Goal: Communication & Community: Answer question/provide support

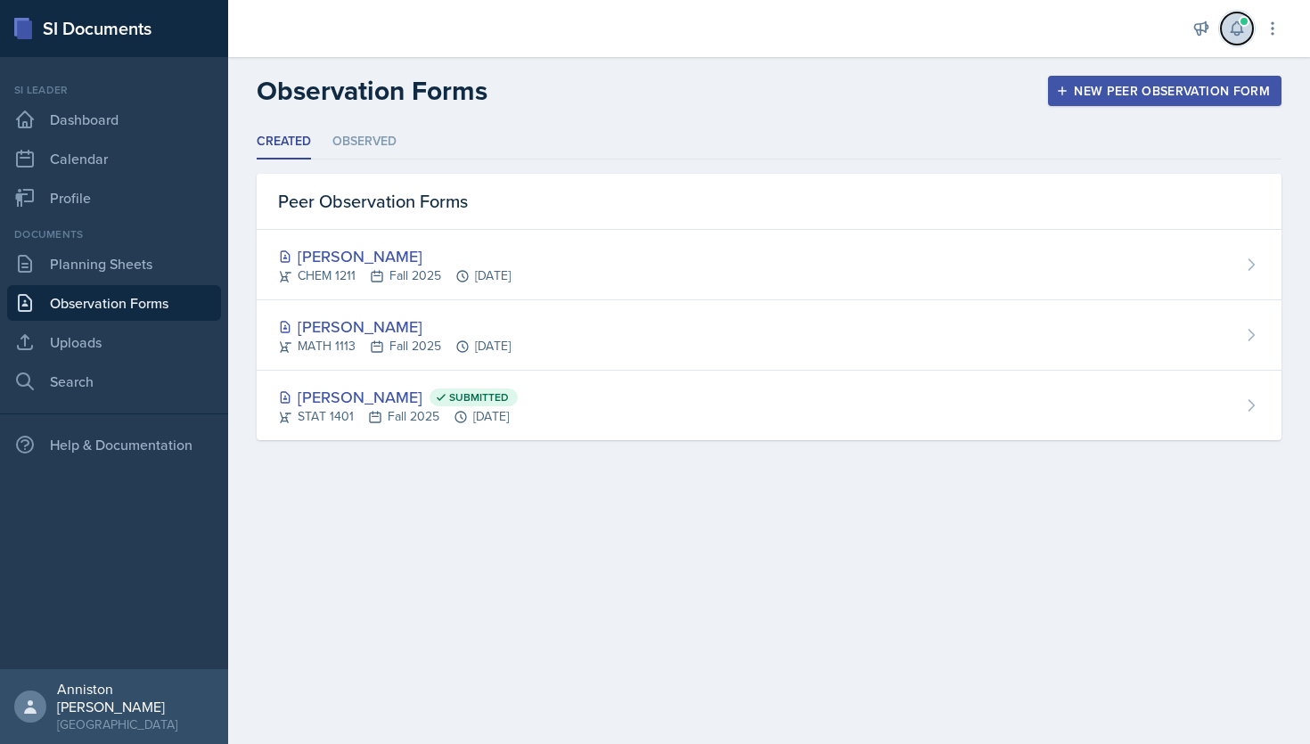
click at [1243, 37] on icon at bounding box center [1237, 29] width 18 height 18
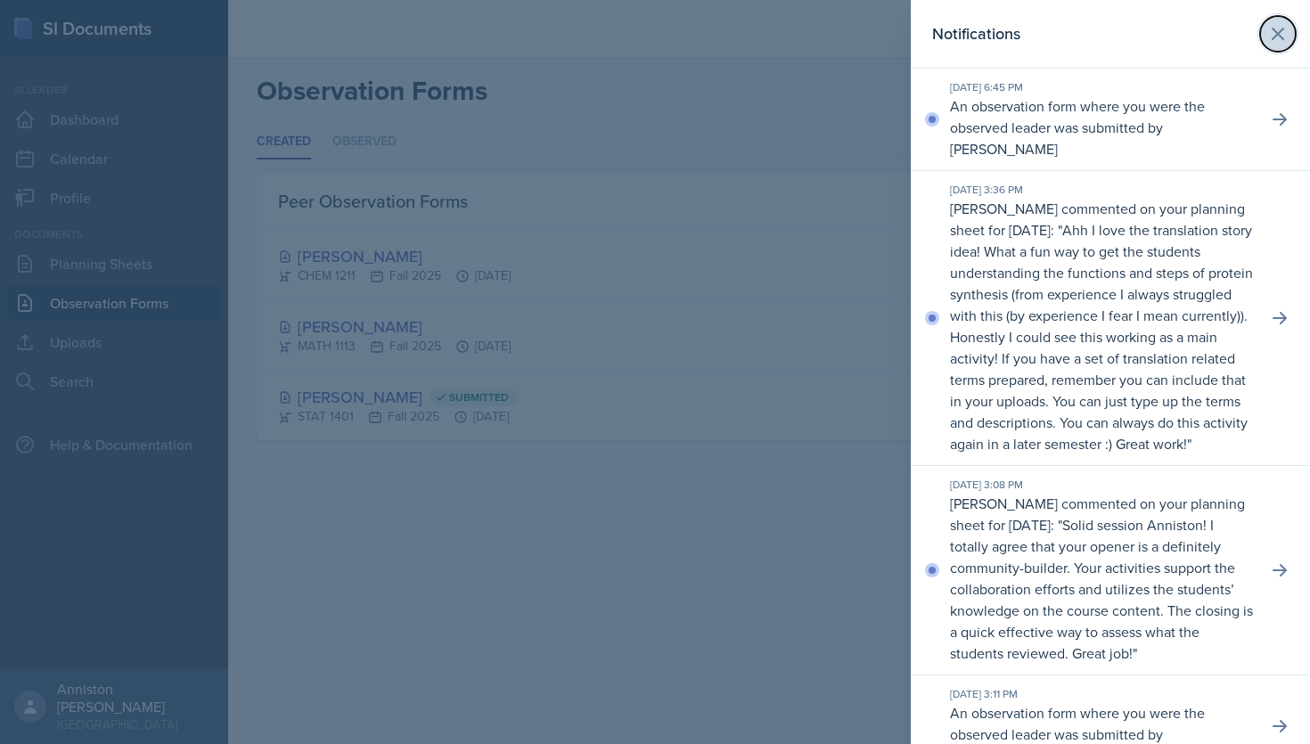
click at [1281, 34] on icon at bounding box center [1278, 33] width 21 height 21
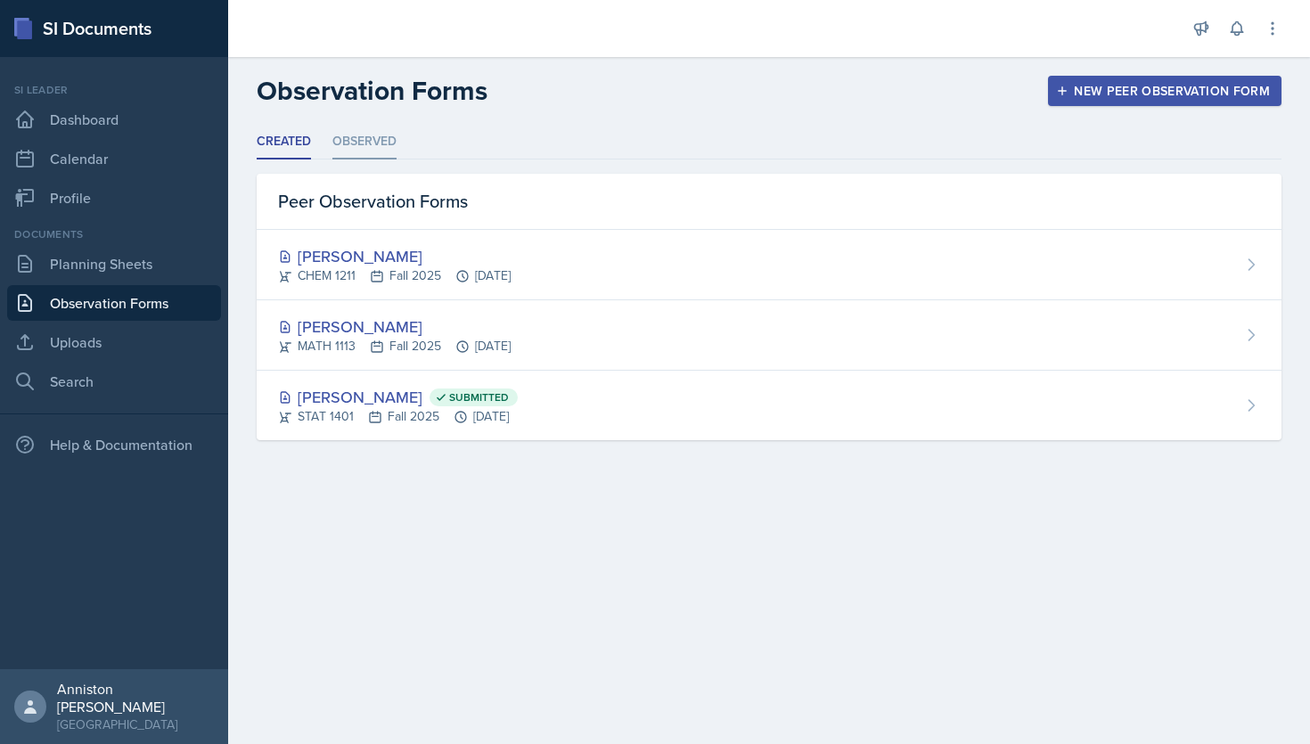
click at [389, 139] on li "Observed" at bounding box center [364, 142] width 64 height 35
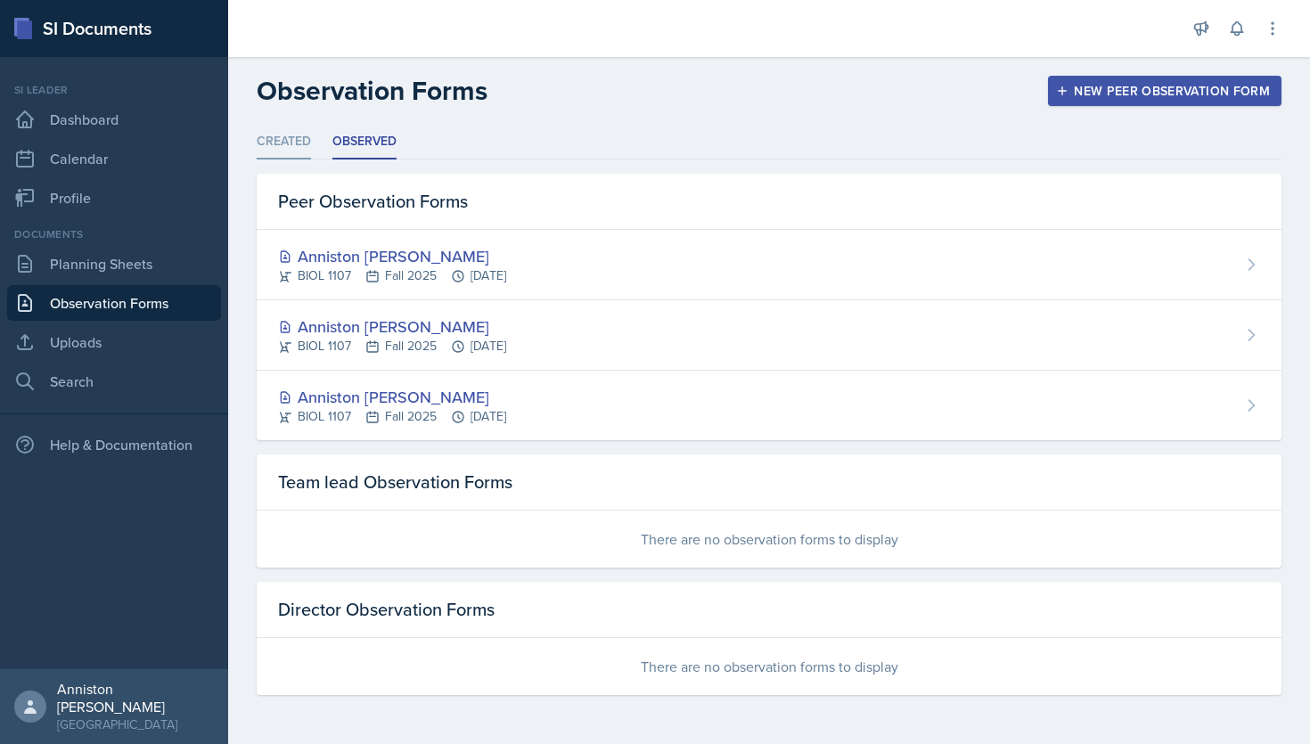
click at [289, 140] on li "Created" at bounding box center [284, 142] width 54 height 35
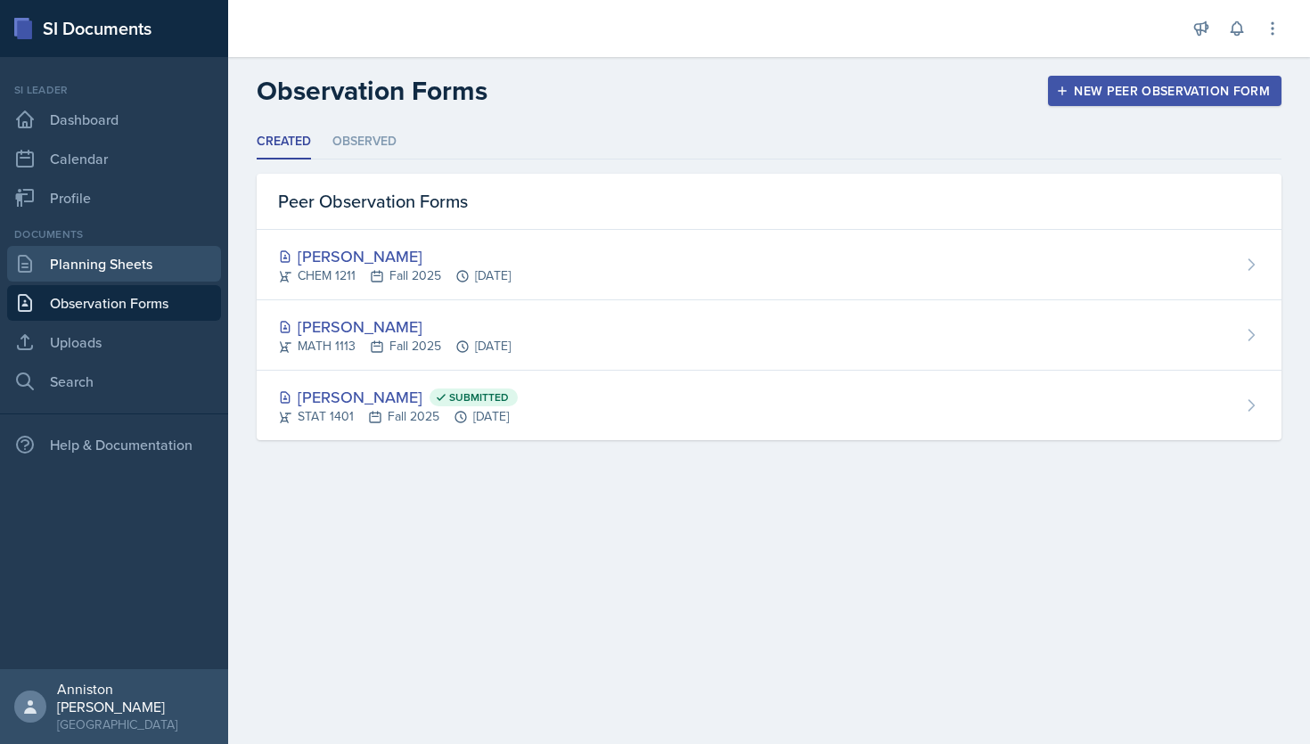
click at [141, 265] on link "Planning Sheets" at bounding box center [114, 264] width 214 height 36
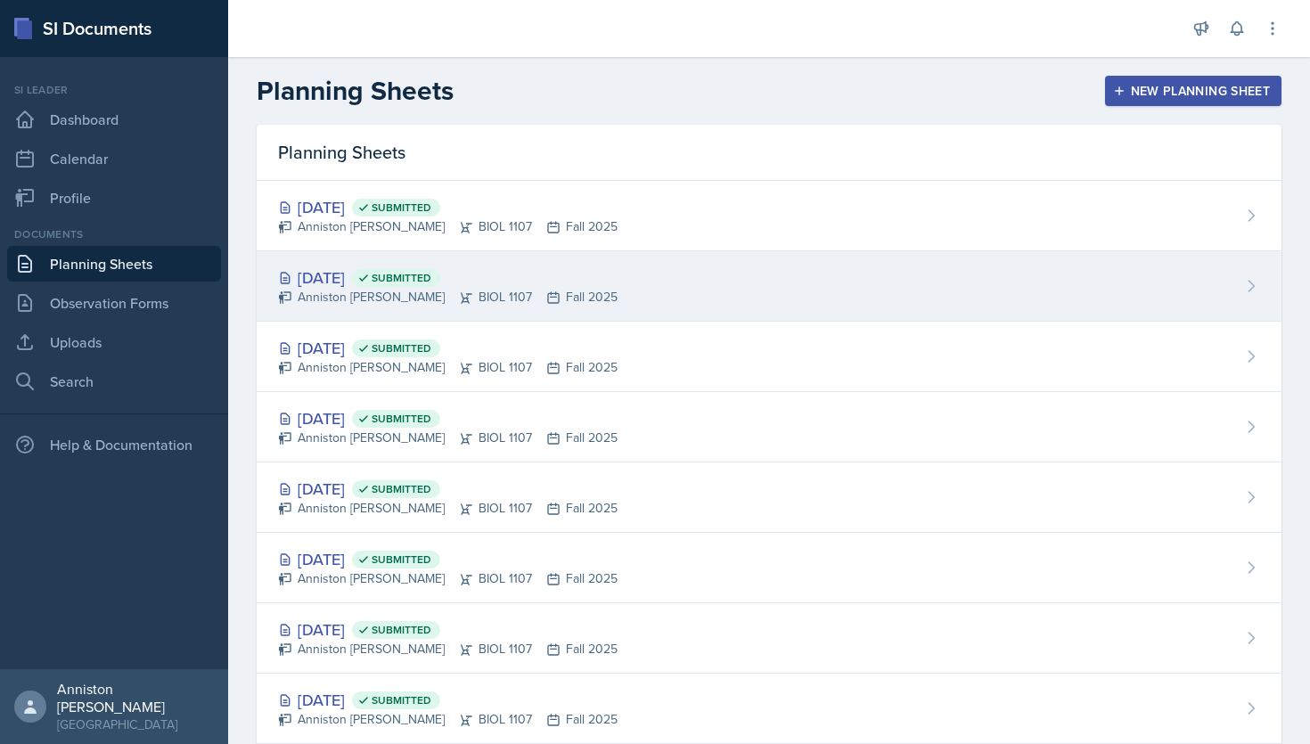
click at [660, 282] on div "[DATE] Submitted Anniston [PERSON_NAME] BIOL 1107 Fall 2025" at bounding box center [769, 286] width 1025 height 70
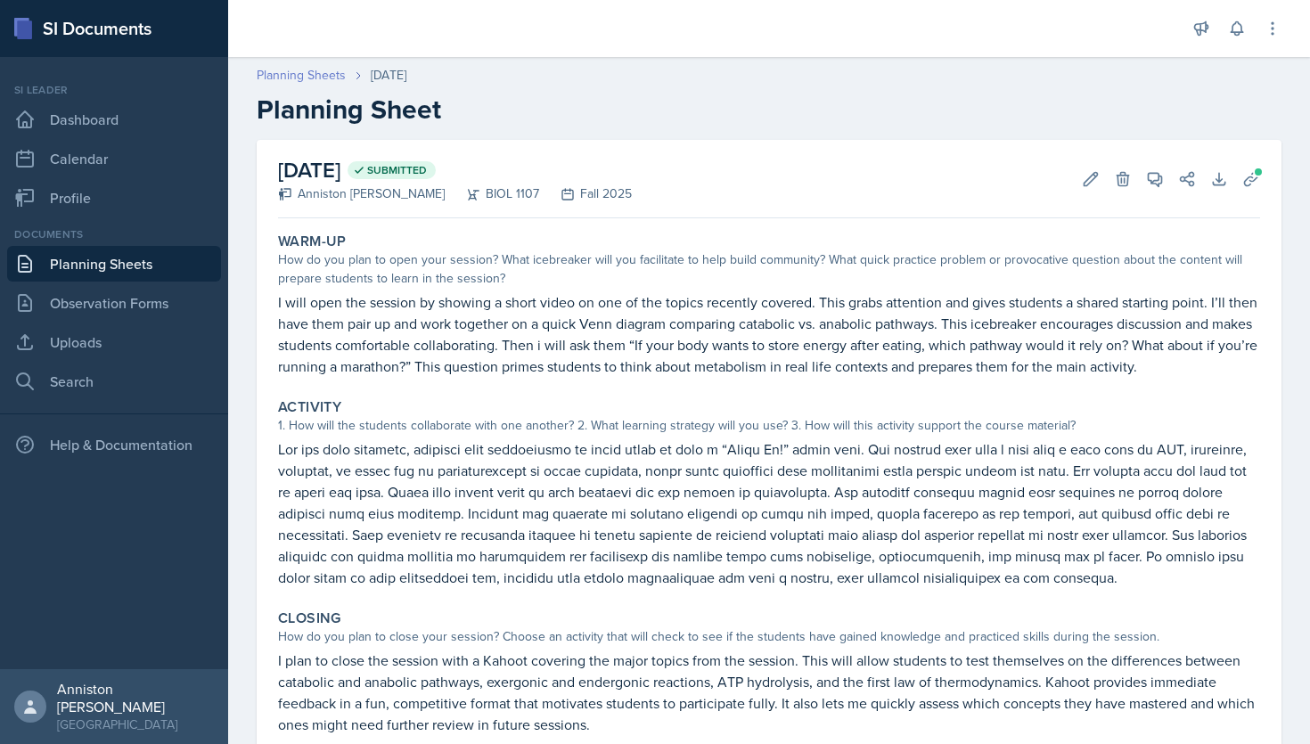
click at [332, 83] on link "Planning Sheets" at bounding box center [301, 75] width 89 height 19
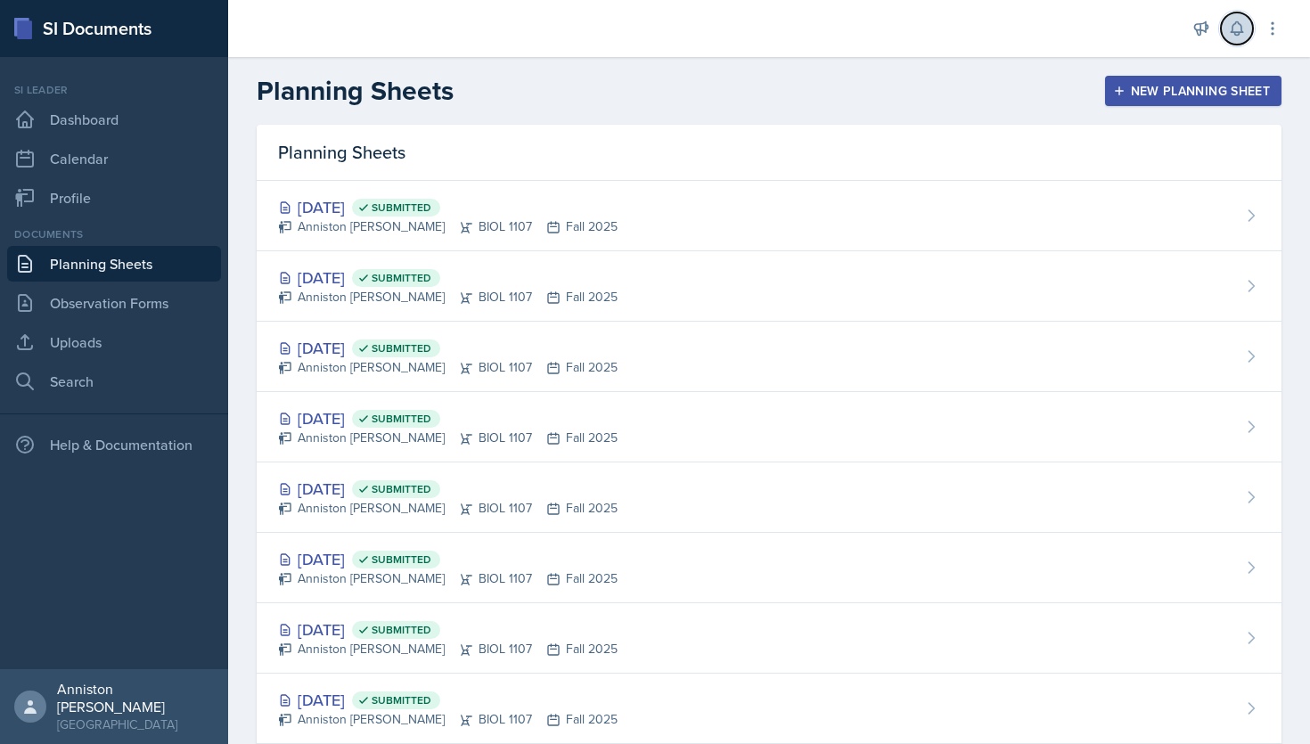
click at [1246, 34] on button at bounding box center [1237, 28] width 32 height 32
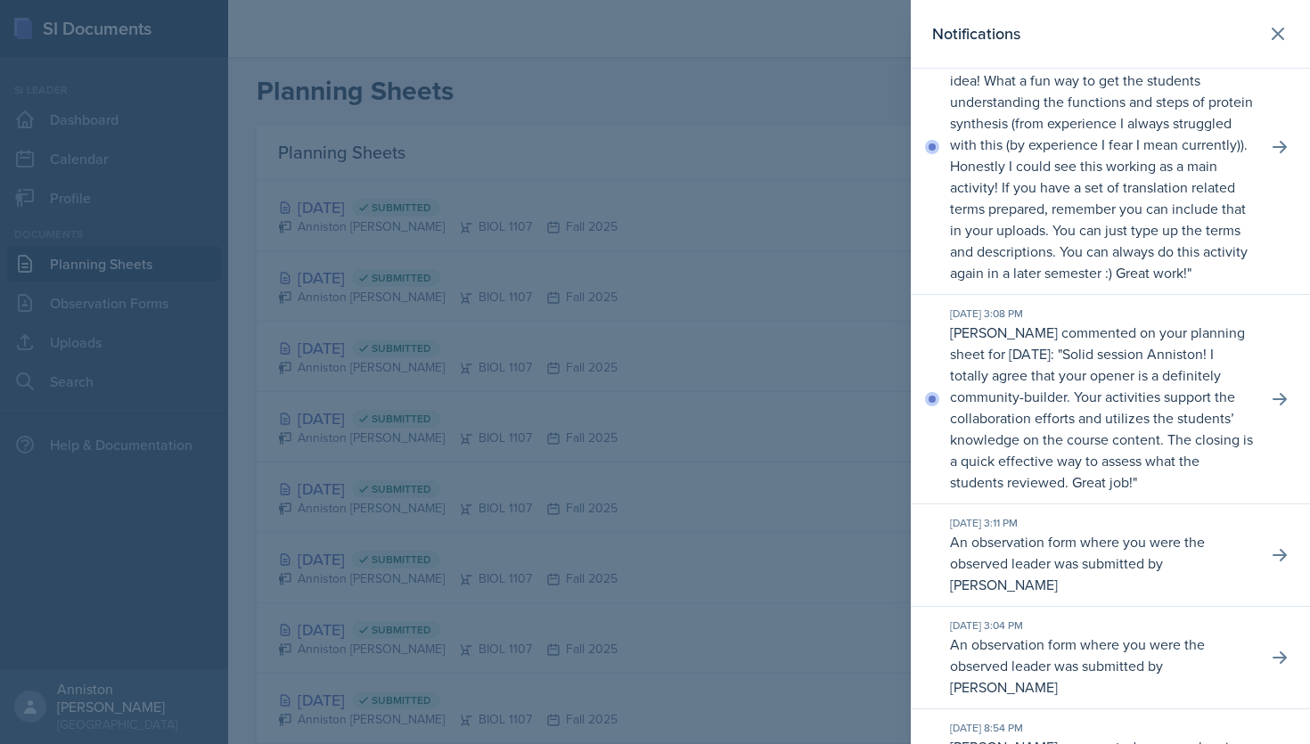
scroll to position [174, 0]
click at [1282, 42] on icon at bounding box center [1278, 33] width 21 height 21
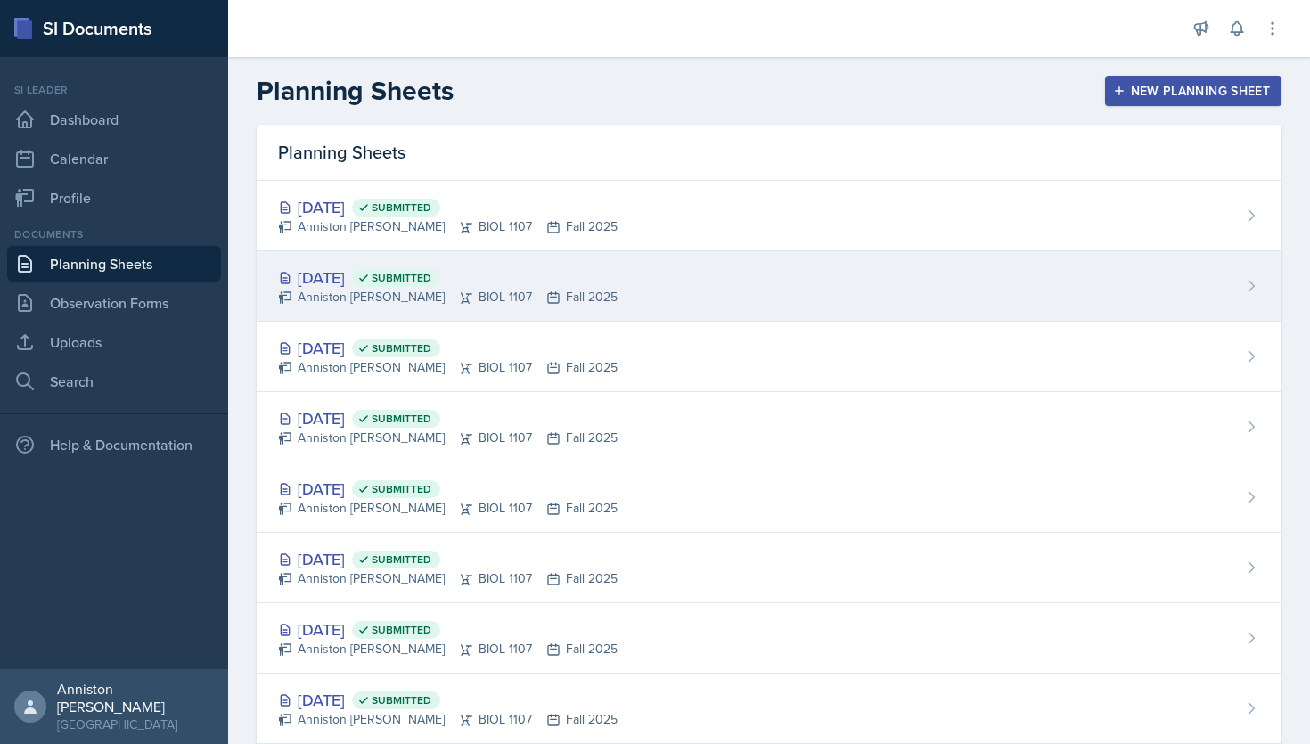
click at [714, 315] on div "[DATE] Submitted Anniston [PERSON_NAME] BIOL 1107 Fall 2025" at bounding box center [769, 286] width 1025 height 70
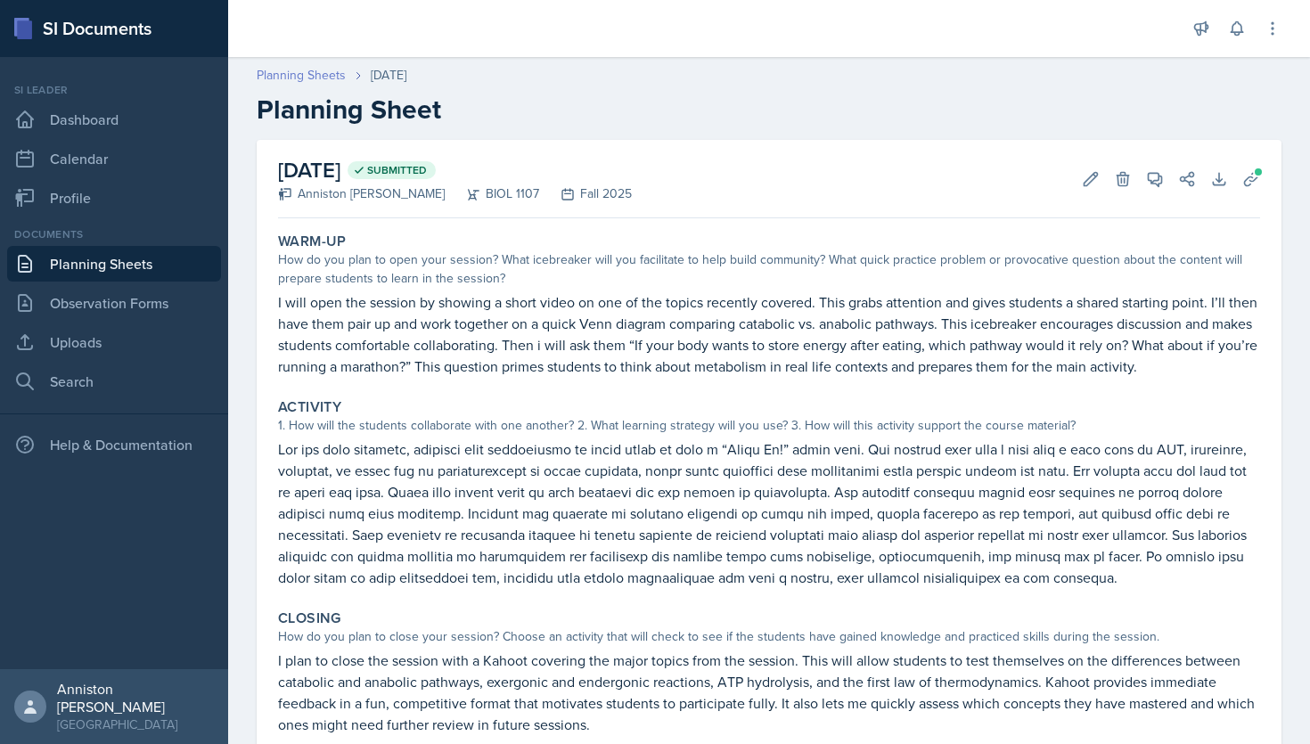
click at [311, 75] on link "Planning Sheets" at bounding box center [301, 75] width 89 height 19
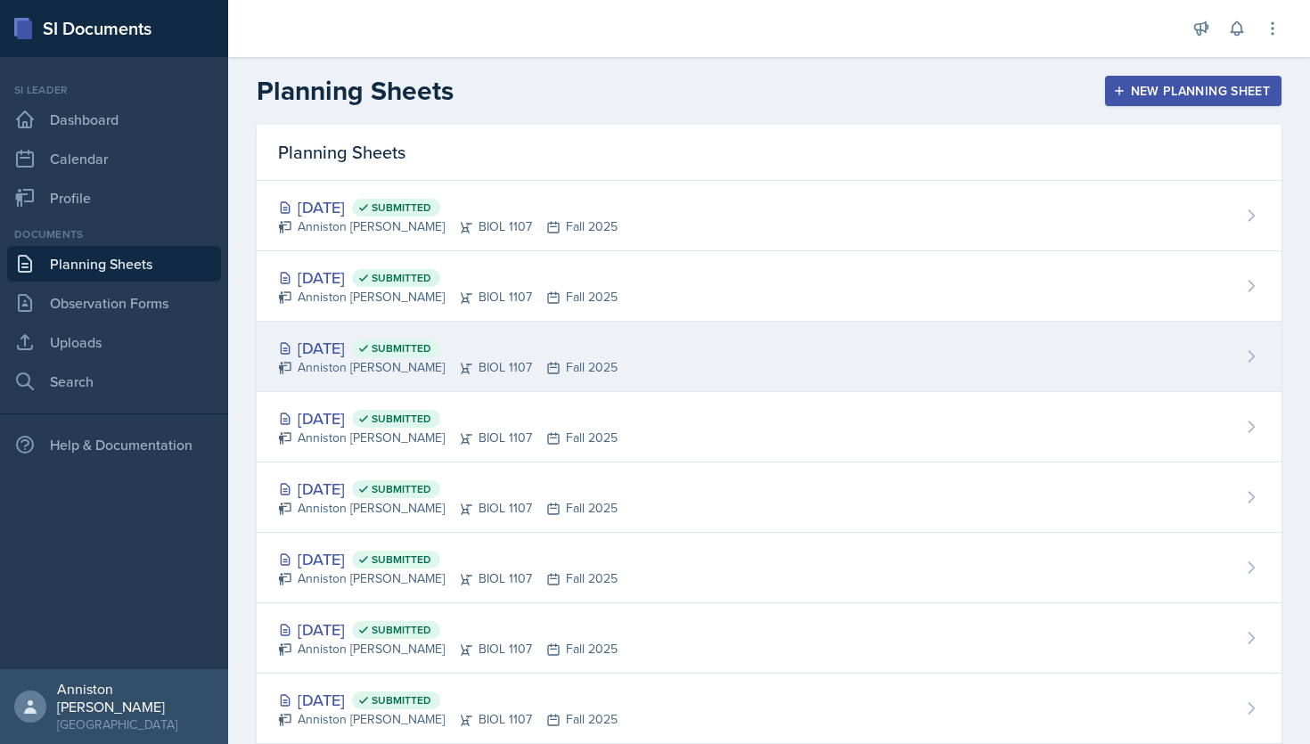
click at [552, 356] on div "[DATE] Submitted" at bounding box center [448, 348] width 340 height 24
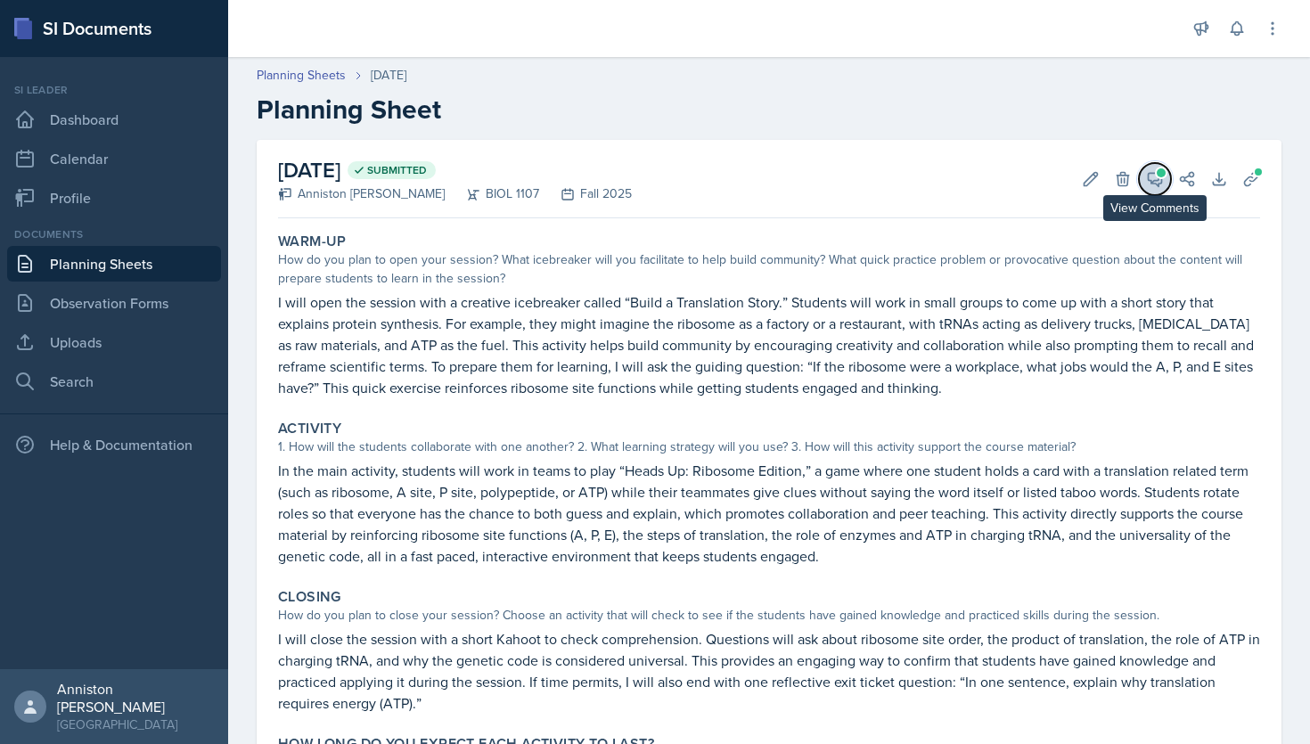
click at [1165, 170] on span at bounding box center [1161, 172] width 9 height 9
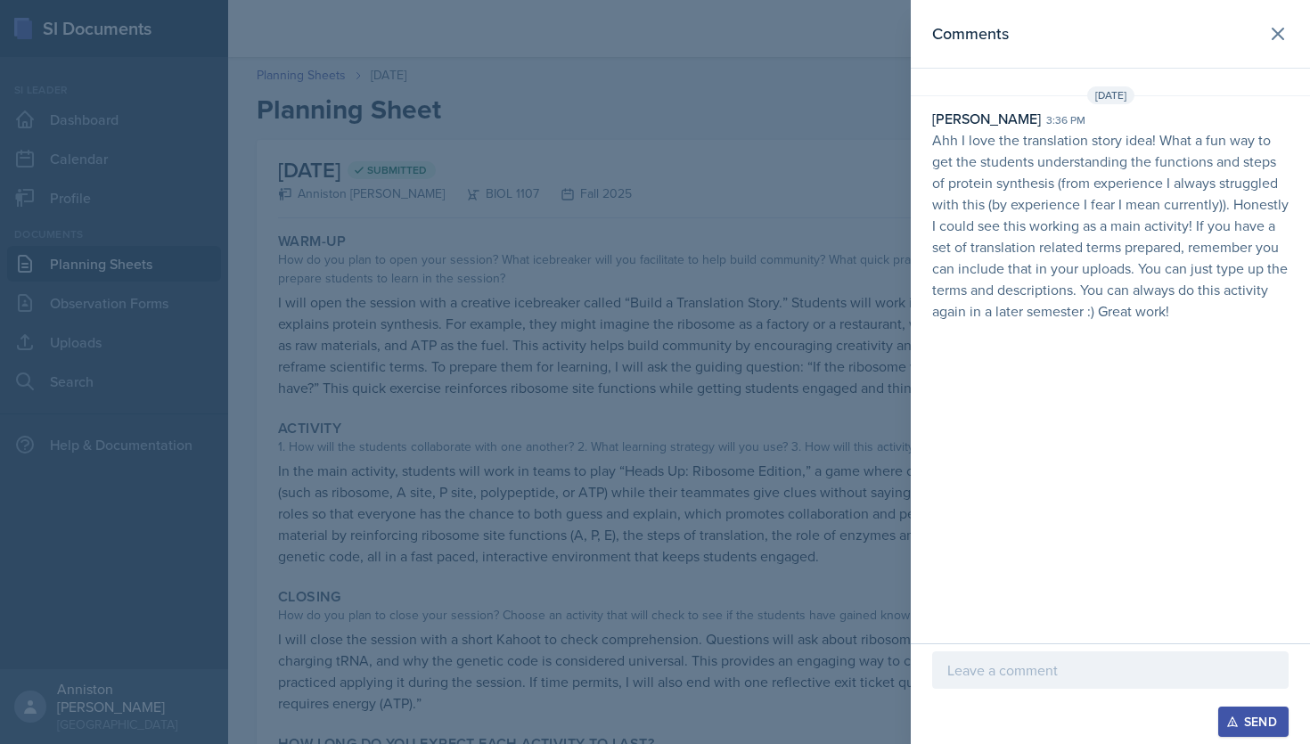
click at [1044, 304] on p "Ahh I love the translation story idea! What a fun way to get the students under…" at bounding box center [1110, 225] width 357 height 193
click at [1059, 263] on p "Ahh I love the translation story idea! What a fun way to get the students under…" at bounding box center [1110, 225] width 357 height 193
click at [1049, 667] on p at bounding box center [1111, 670] width 326 height 21
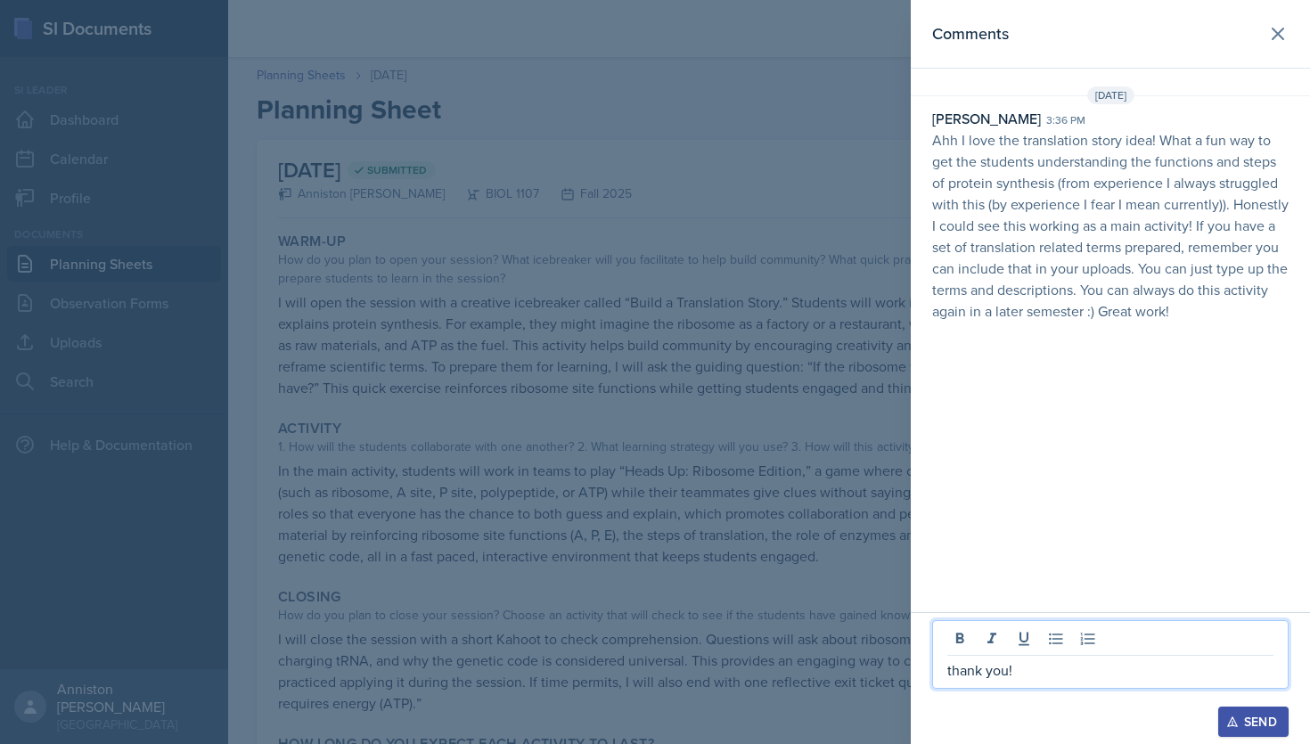
click at [1276, 729] on div "Send" at bounding box center [1253, 722] width 47 height 14
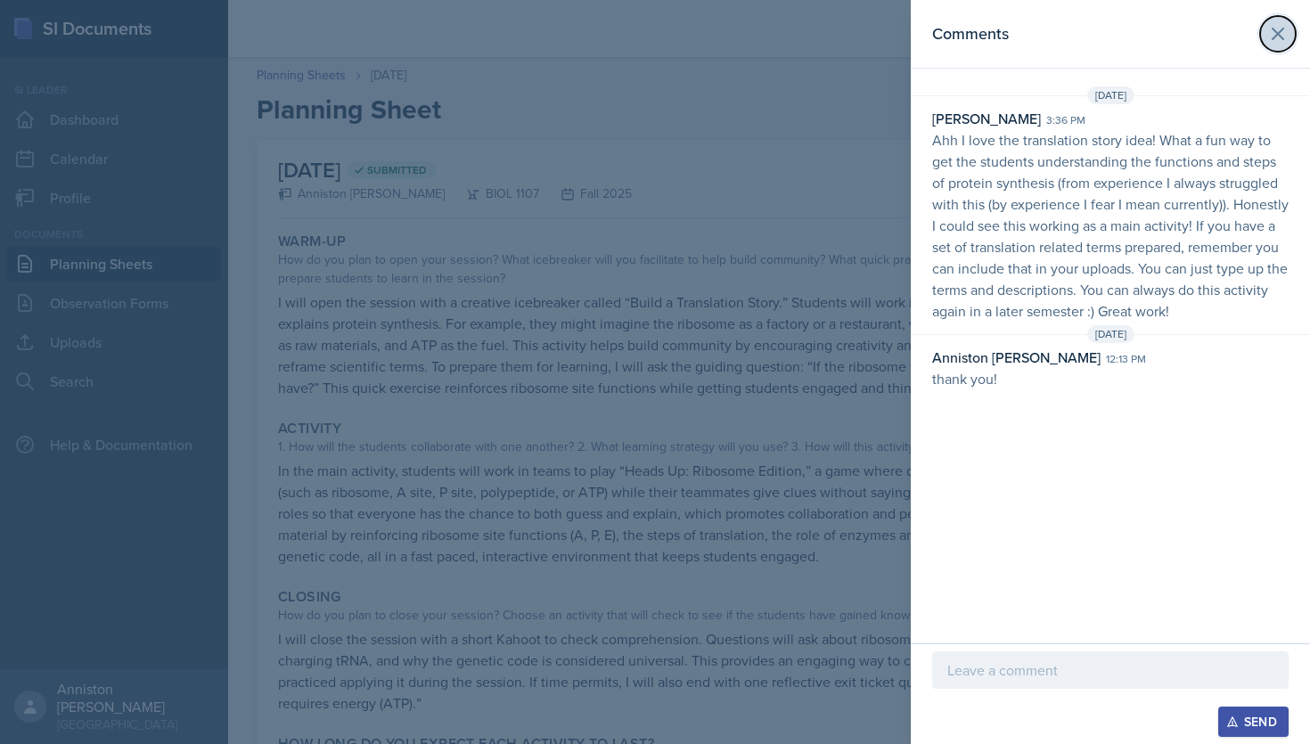
click at [1288, 33] on icon at bounding box center [1278, 33] width 21 height 21
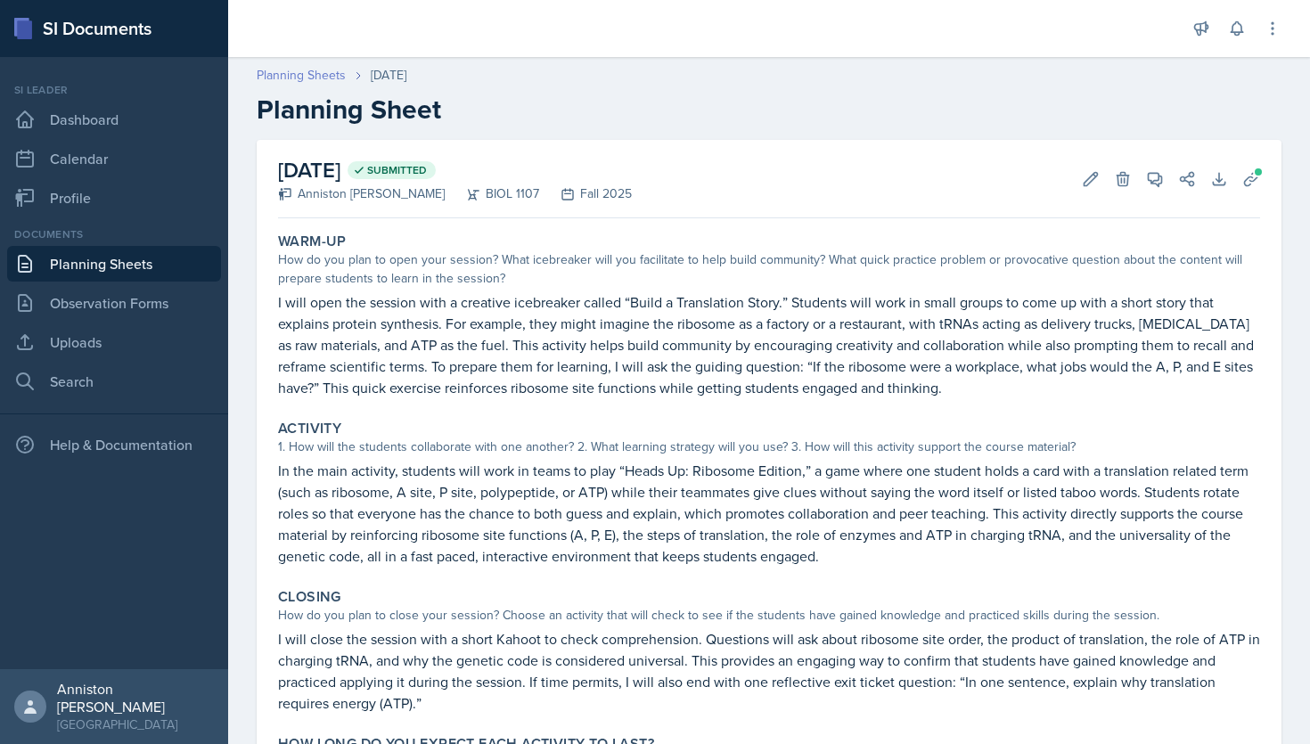
click at [300, 72] on link "Planning Sheets" at bounding box center [301, 75] width 89 height 19
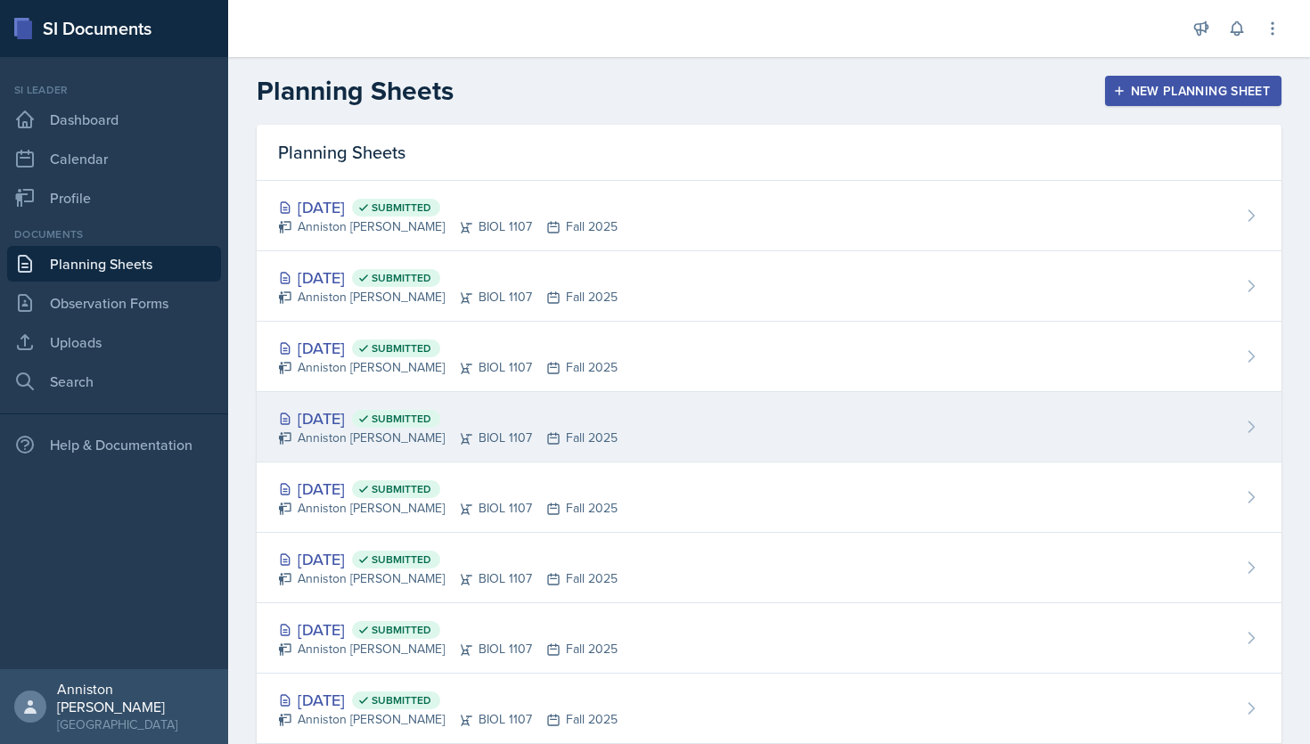
click at [472, 431] on div "Anniston [PERSON_NAME] BIOL 1107 Fall 2025" at bounding box center [448, 438] width 340 height 19
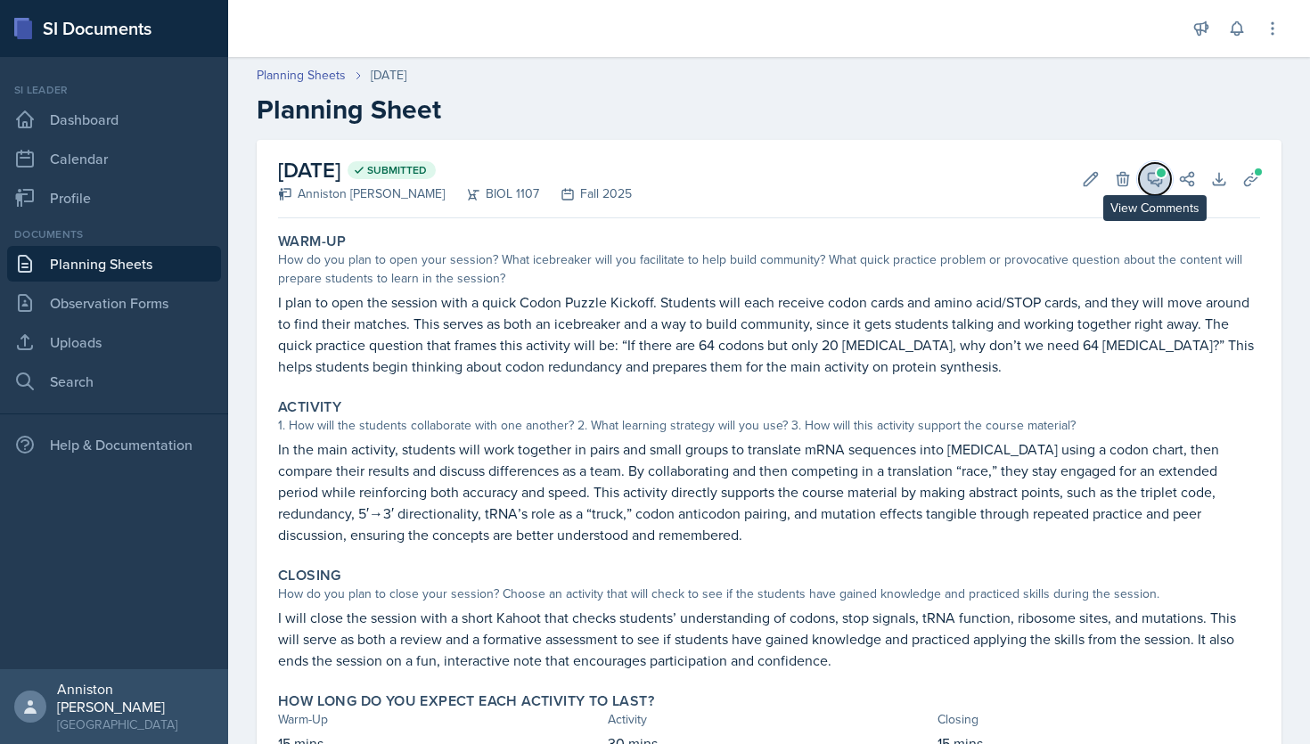
click at [1151, 180] on icon at bounding box center [1155, 179] width 13 height 13
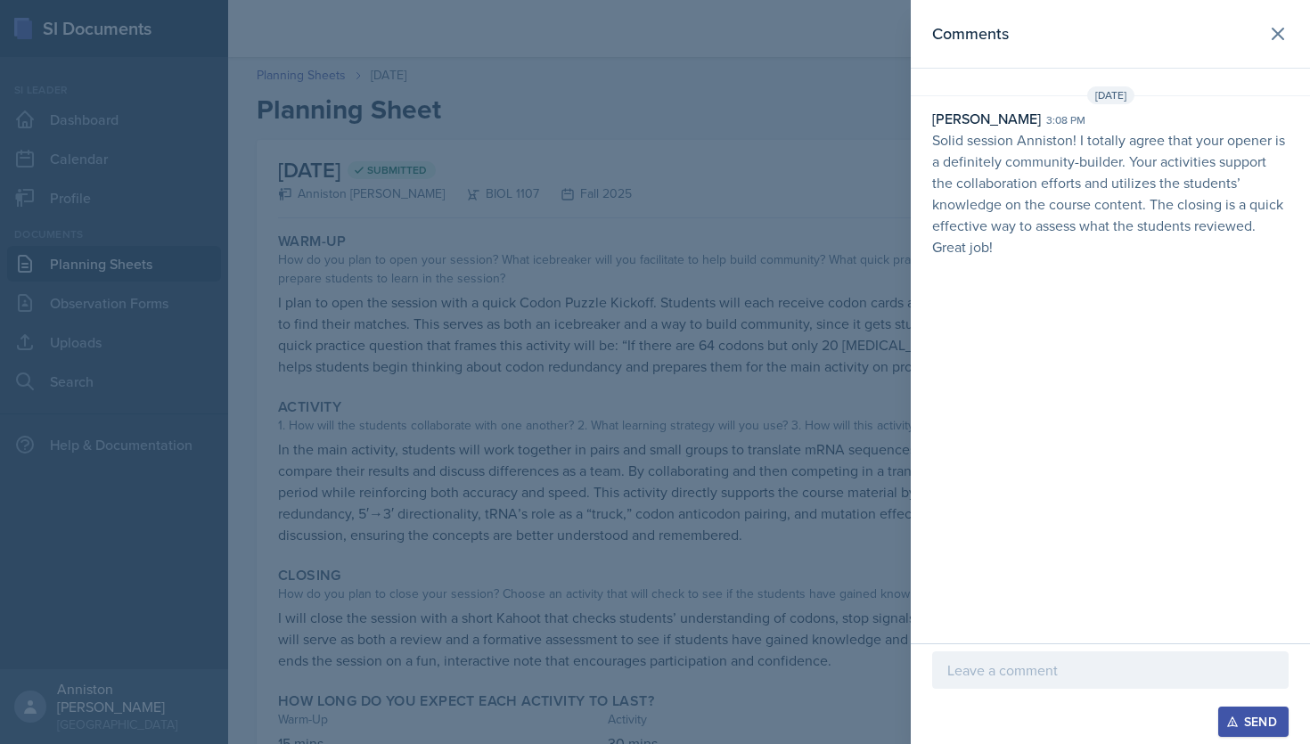
click at [1063, 663] on p at bounding box center [1111, 670] width 326 height 21
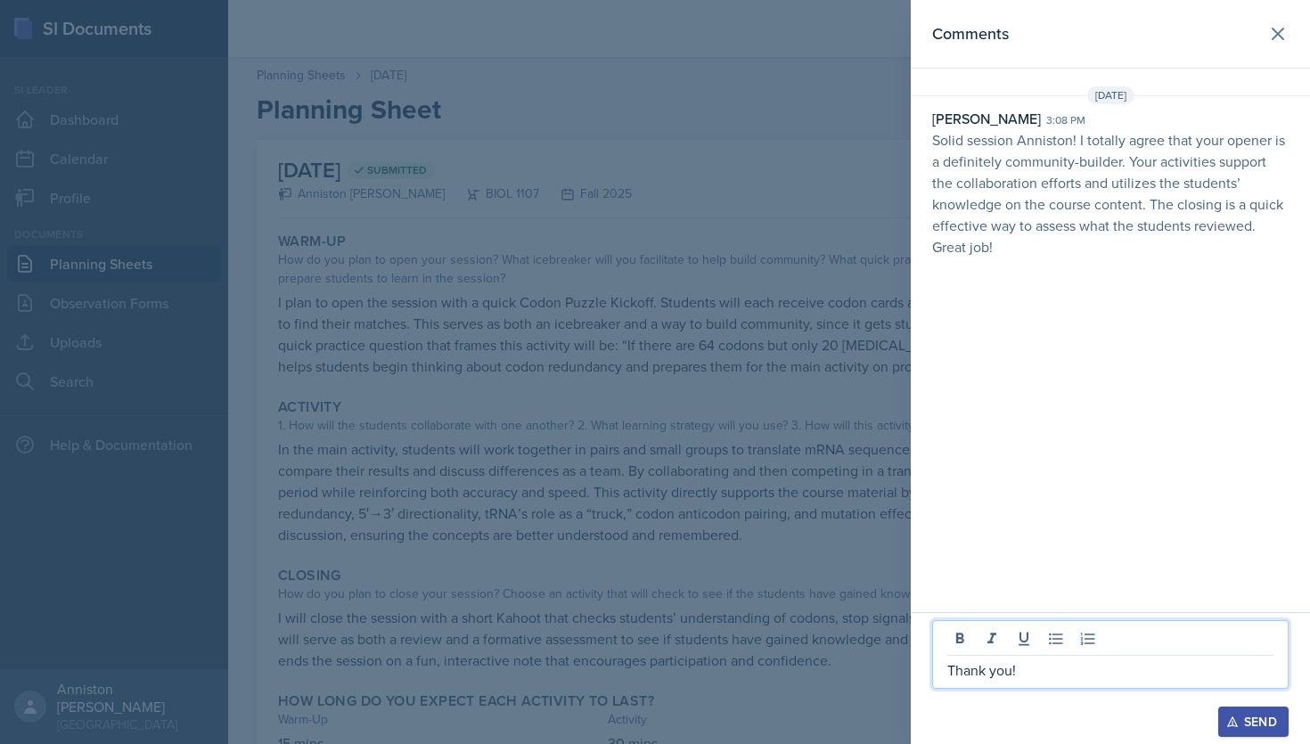
click at [1237, 723] on icon "button" at bounding box center [1233, 722] width 12 height 12
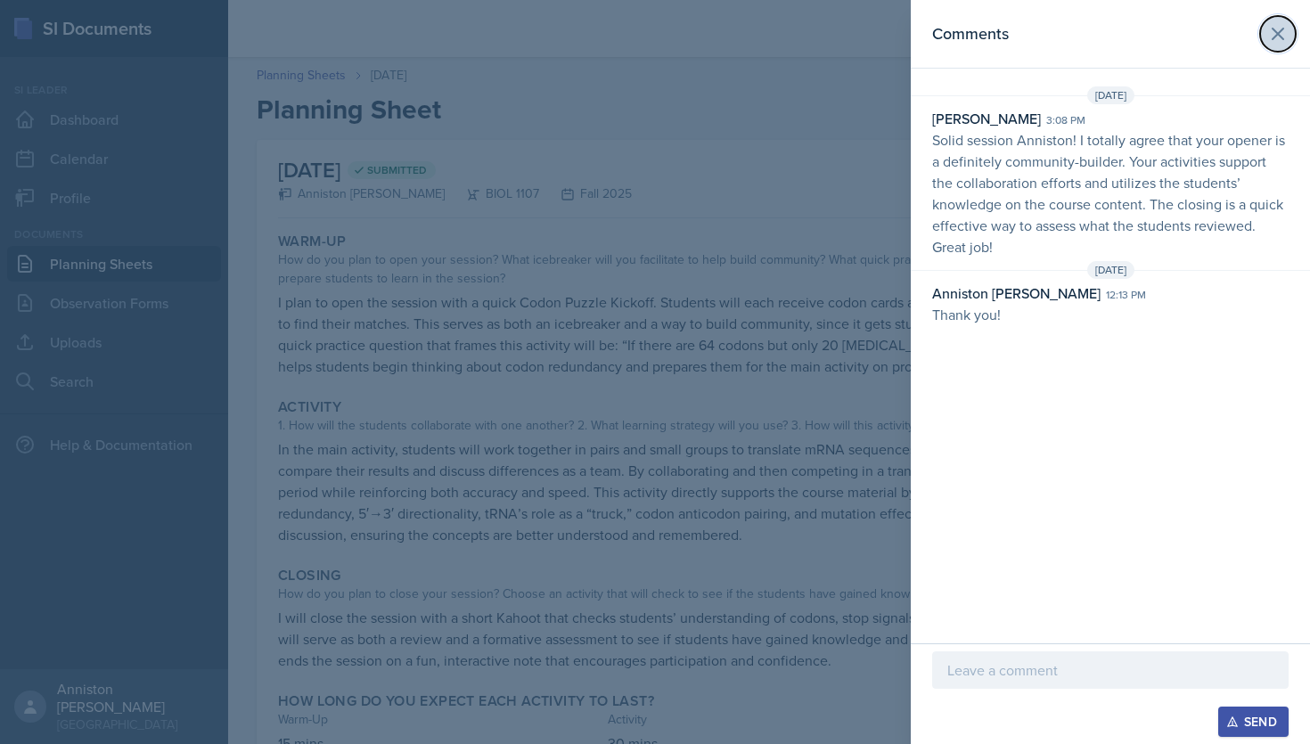
click at [1280, 42] on icon at bounding box center [1278, 33] width 21 height 21
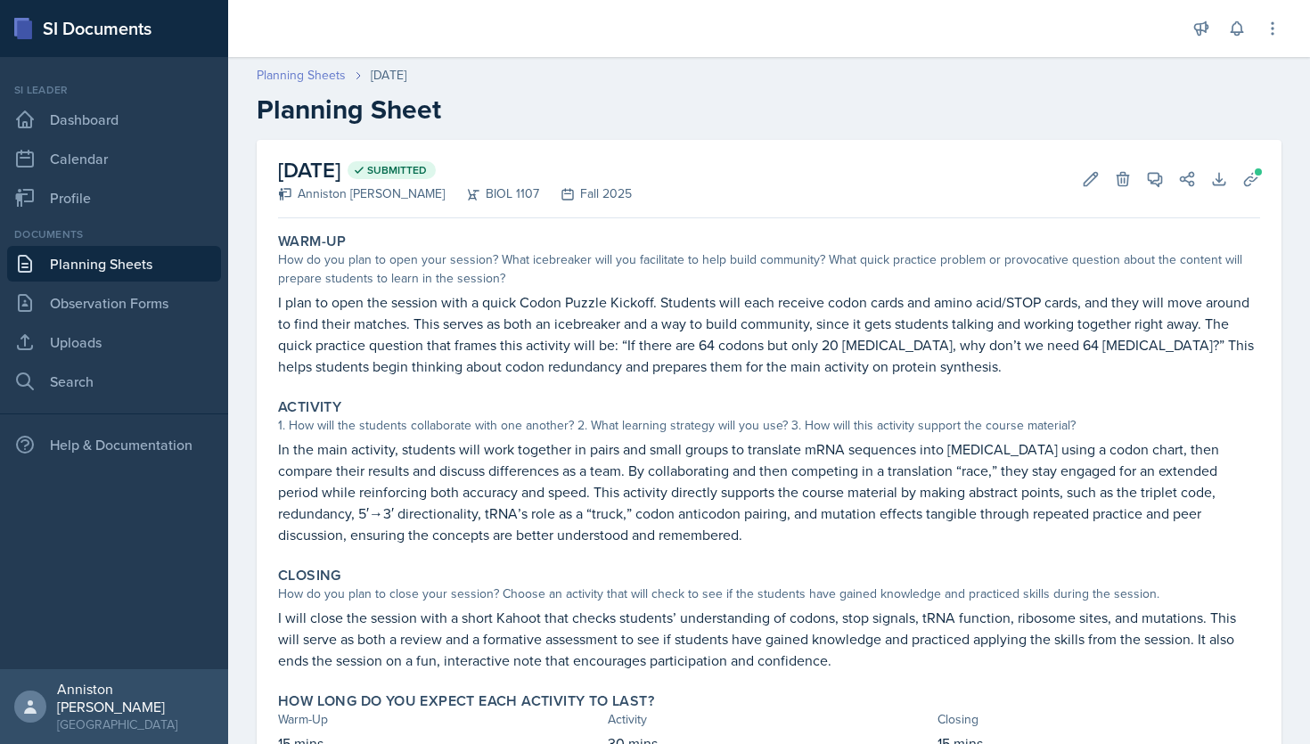
click at [308, 80] on link "Planning Sheets" at bounding box center [301, 75] width 89 height 19
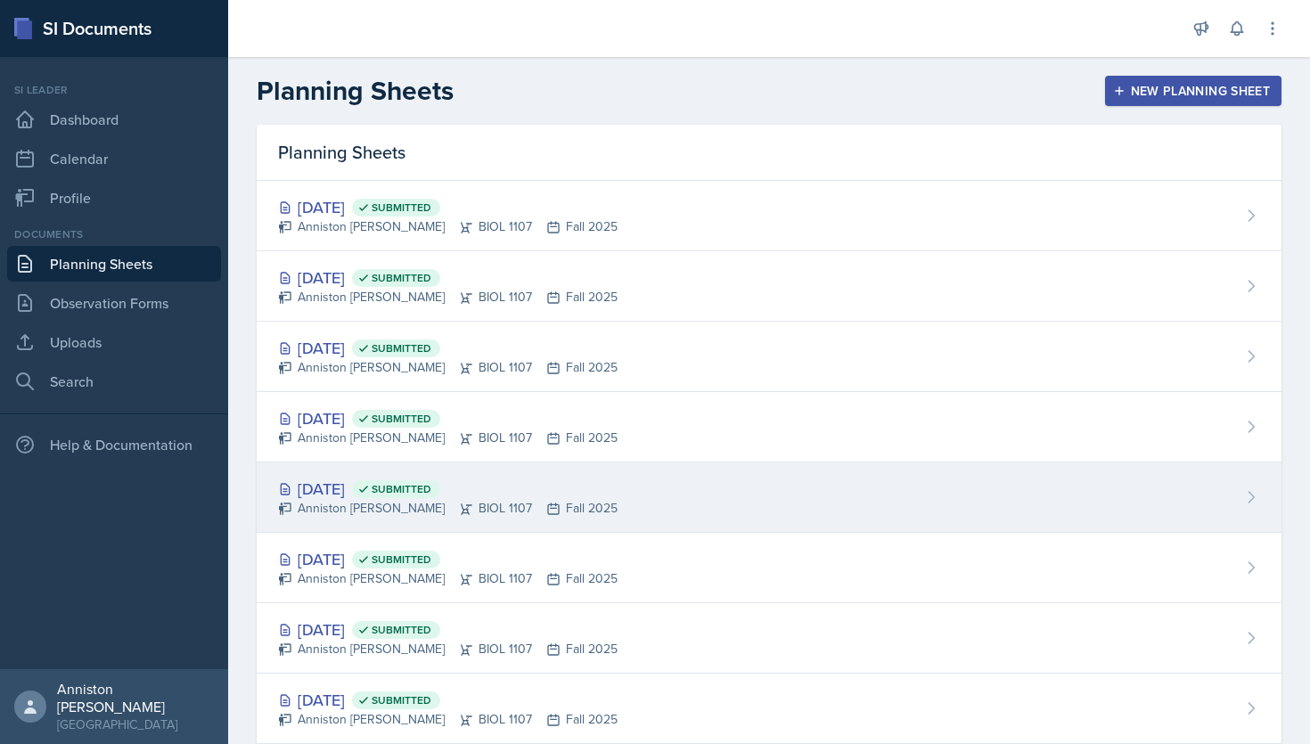
click at [609, 480] on div "[DATE] Submitted Anniston [PERSON_NAME] BIOL 1107 Fall 2025" at bounding box center [769, 498] width 1025 height 70
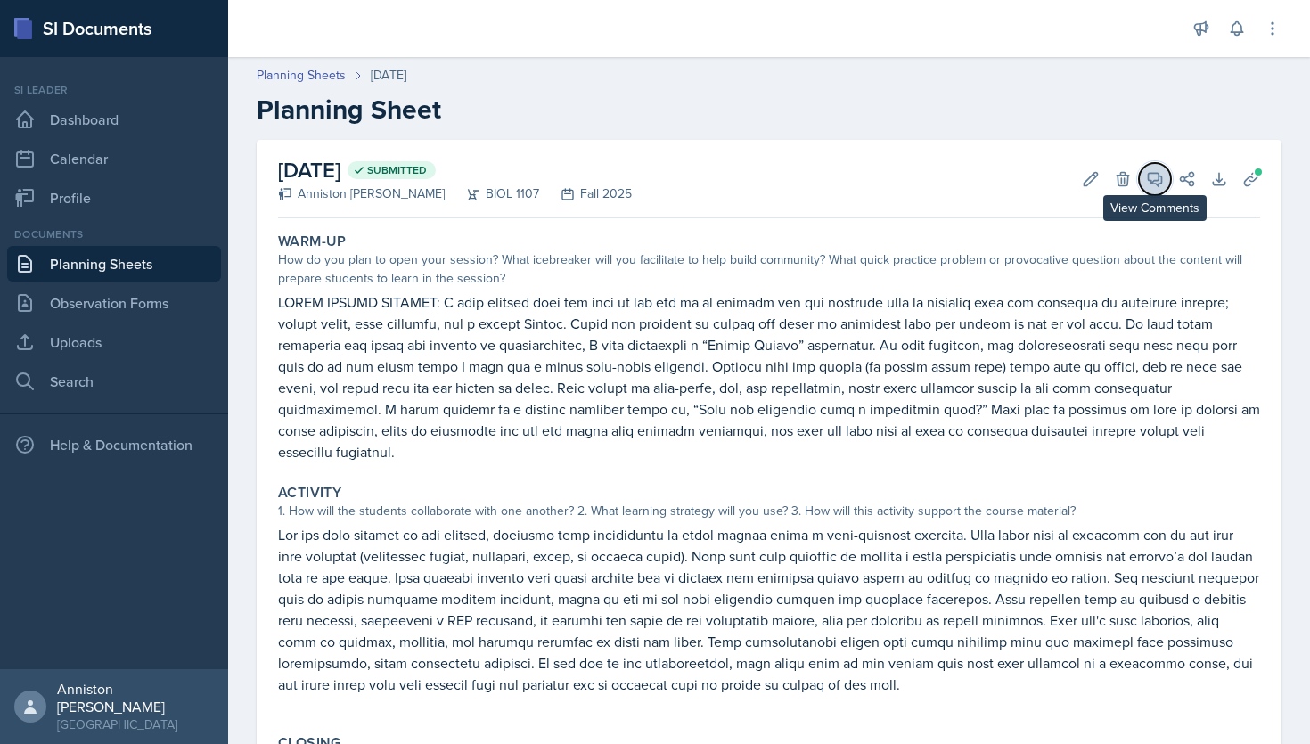
click at [1155, 177] on icon at bounding box center [1155, 179] width 18 height 18
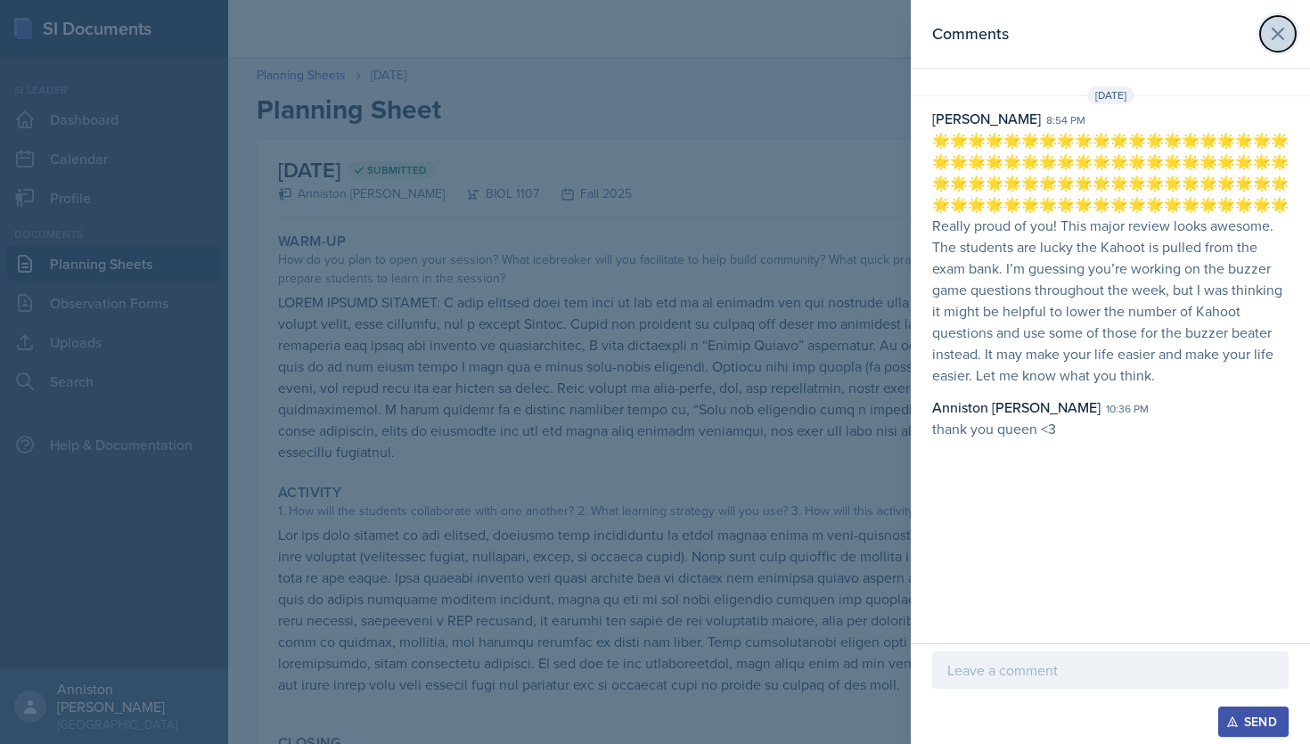
click at [1280, 38] on icon at bounding box center [1278, 33] width 21 height 21
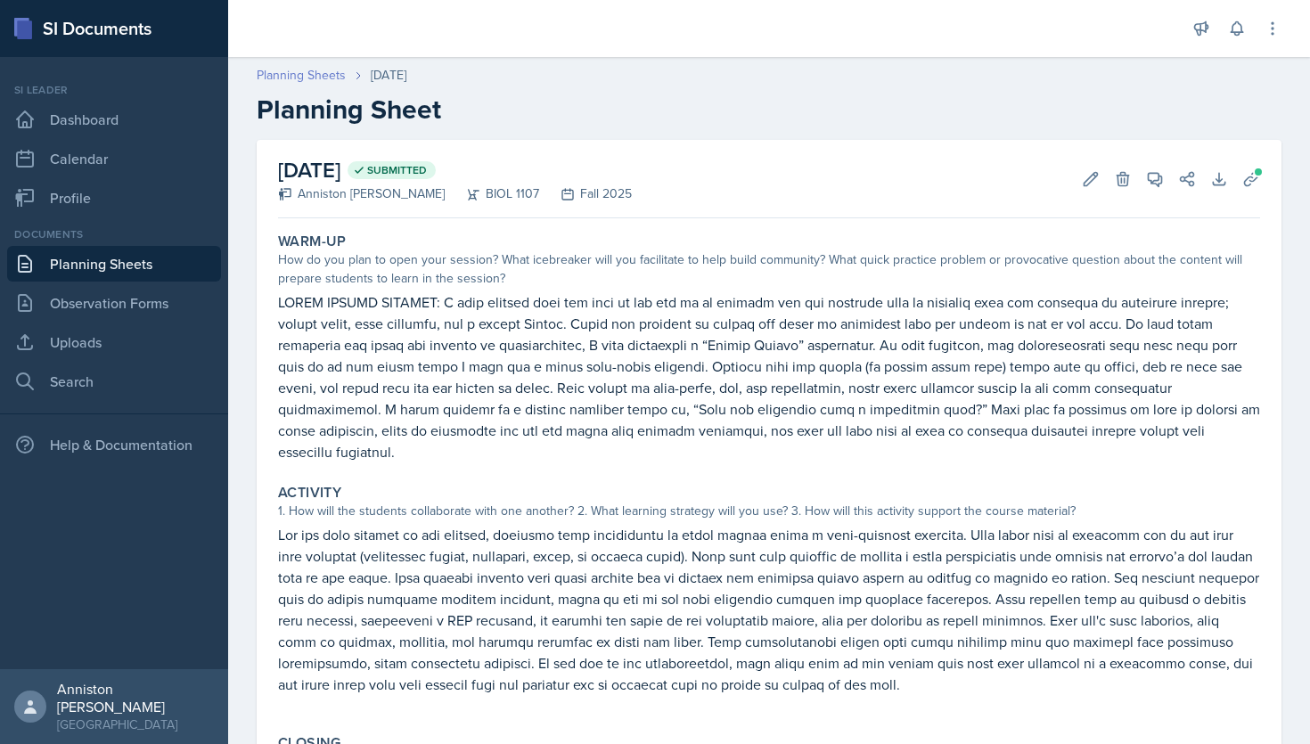
click at [322, 75] on link "Planning Sheets" at bounding box center [301, 75] width 89 height 19
